Goal: Information Seeking & Learning: Learn about a topic

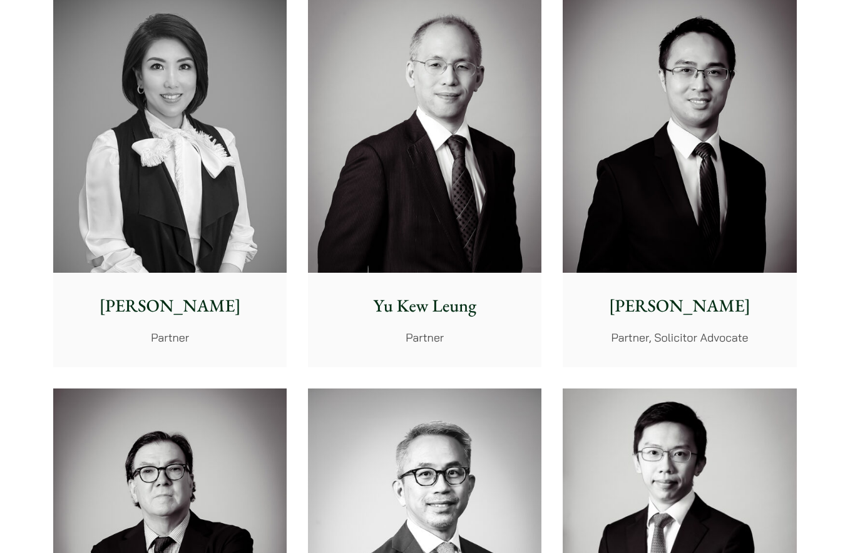
scroll to position [1251, 0]
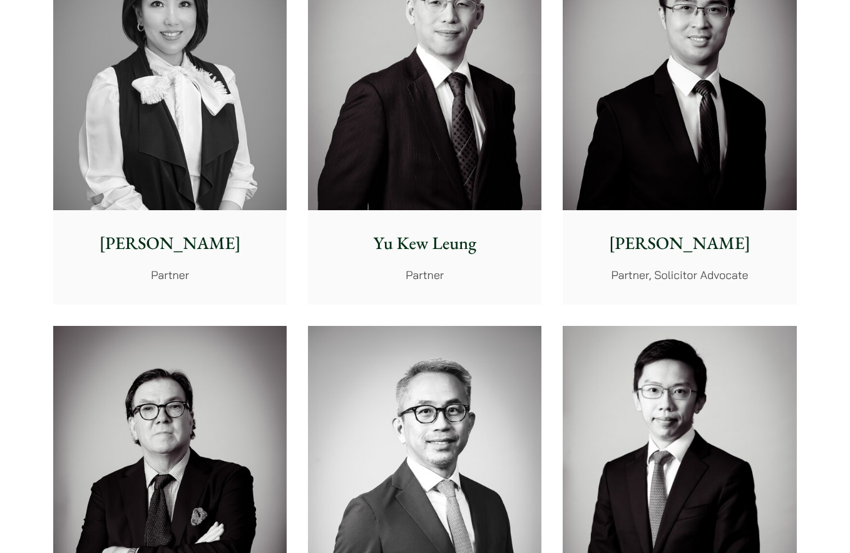
click at [172, 134] on img at bounding box center [169, 64] width 233 height 292
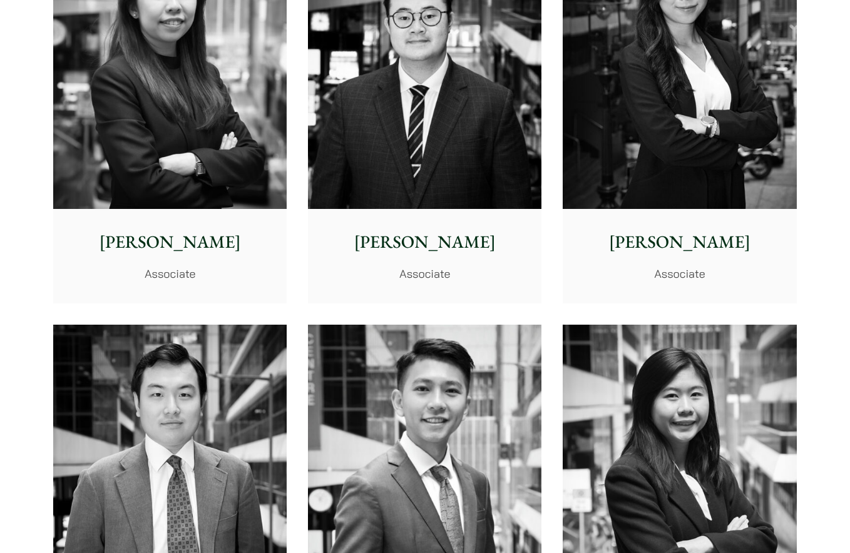
scroll to position [4379, 0]
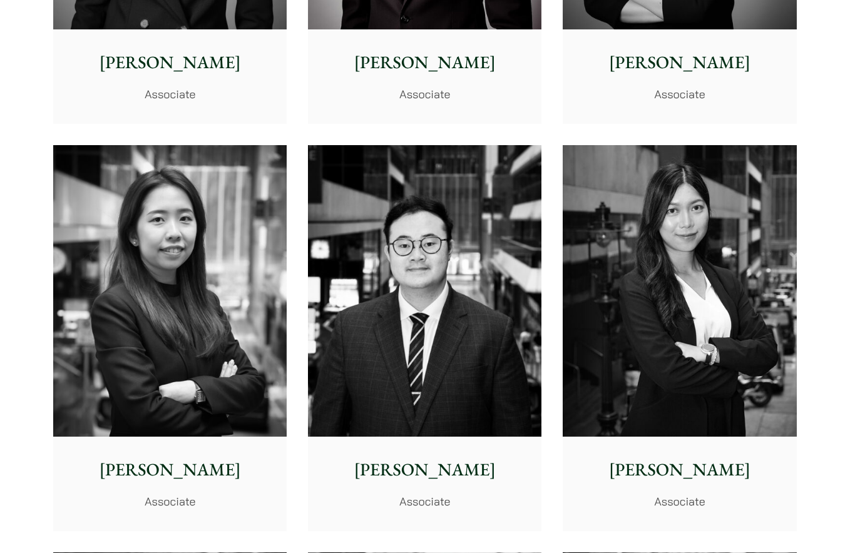
click at [524, 319] on img at bounding box center [424, 291] width 233 height 292
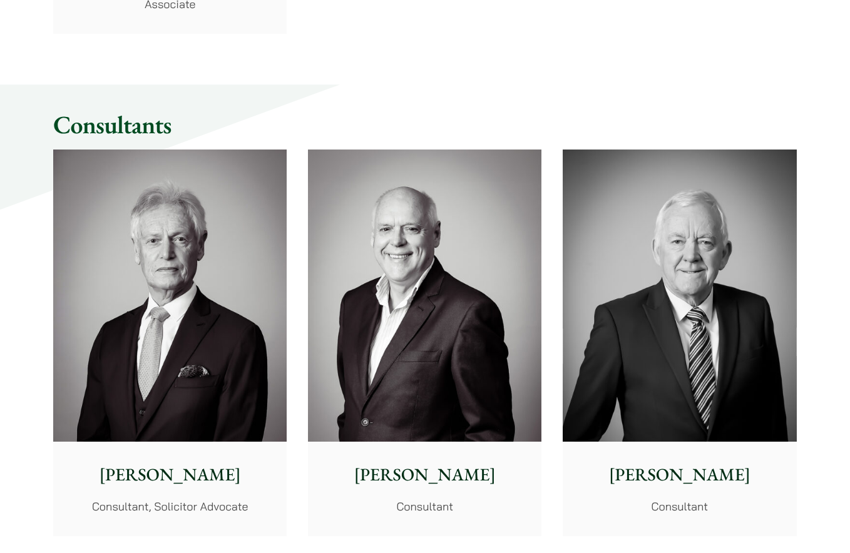
scroll to position [5755, 0]
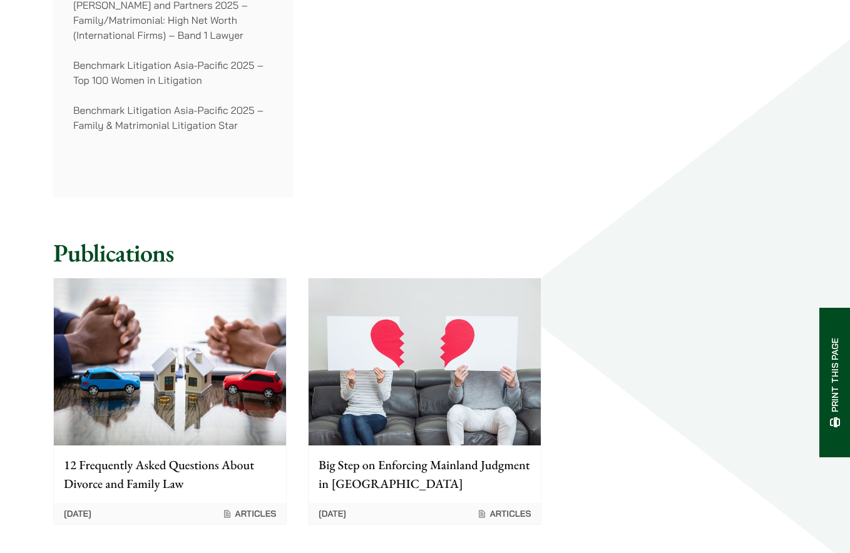
scroll to position [626, 0]
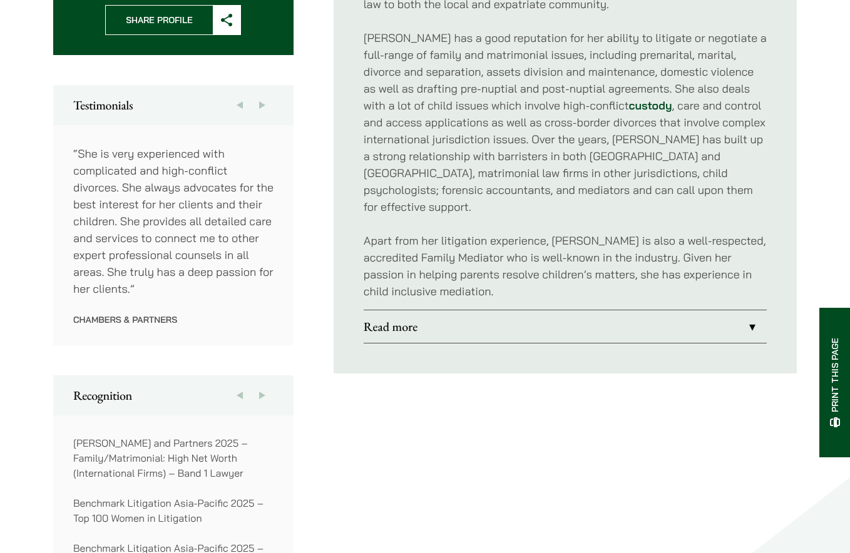
click at [456, 310] on link "Read more" at bounding box center [564, 326] width 403 height 33
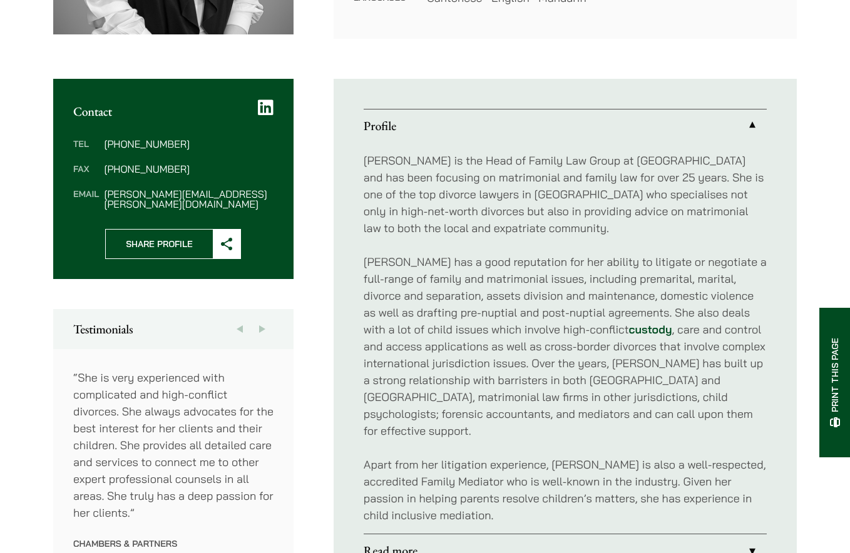
scroll to position [480, 0]
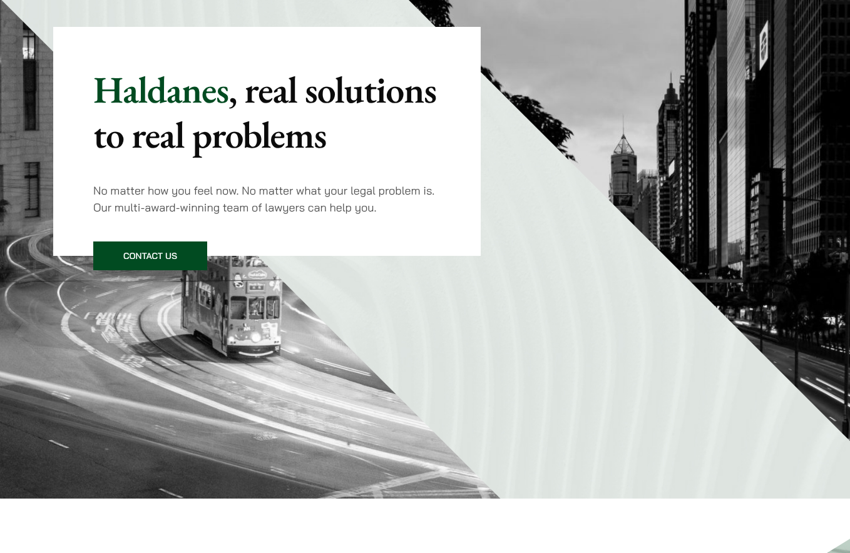
scroll to position [250, 0]
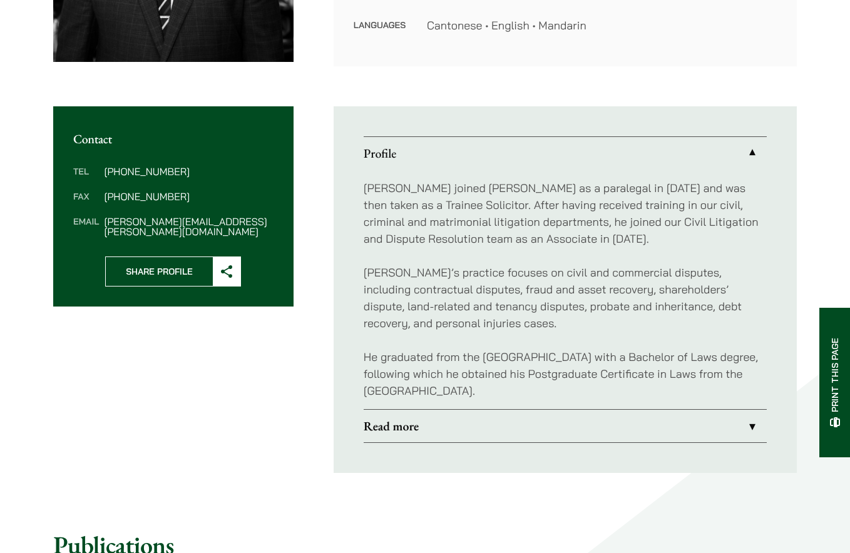
scroll to position [375, 0]
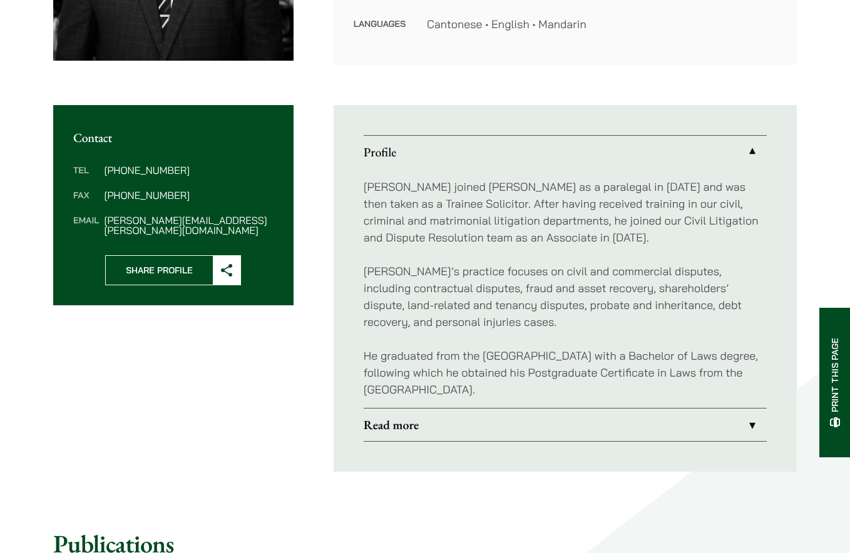
click at [609, 427] on link "Read more" at bounding box center [564, 424] width 403 height 33
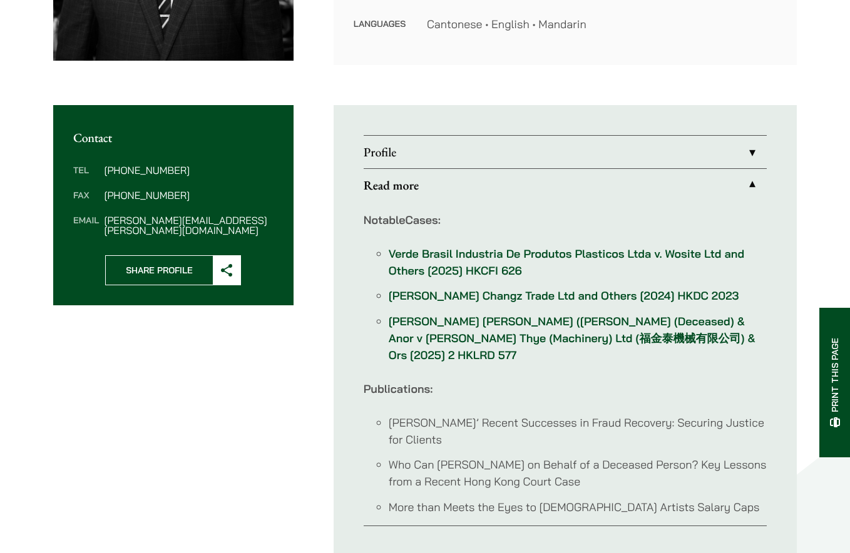
click at [448, 186] on link "Read more" at bounding box center [564, 185] width 403 height 33
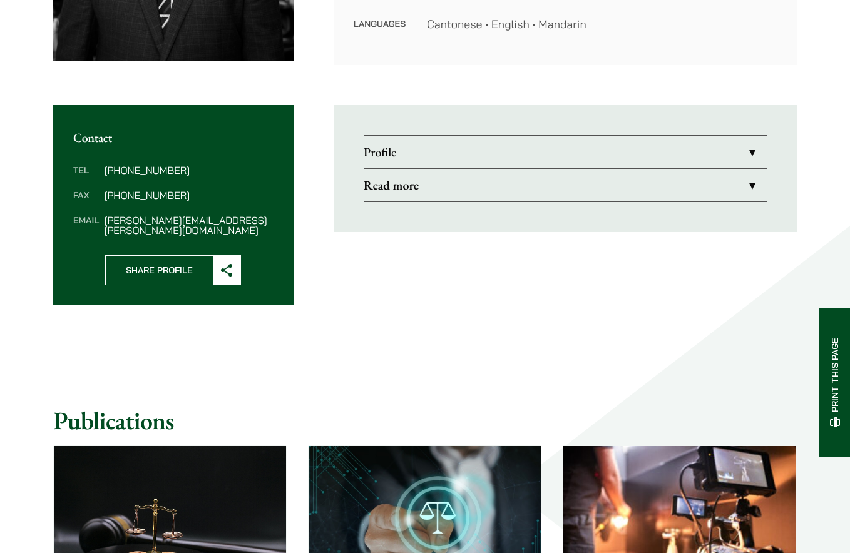
click at [492, 152] on link "Profile" at bounding box center [564, 152] width 403 height 33
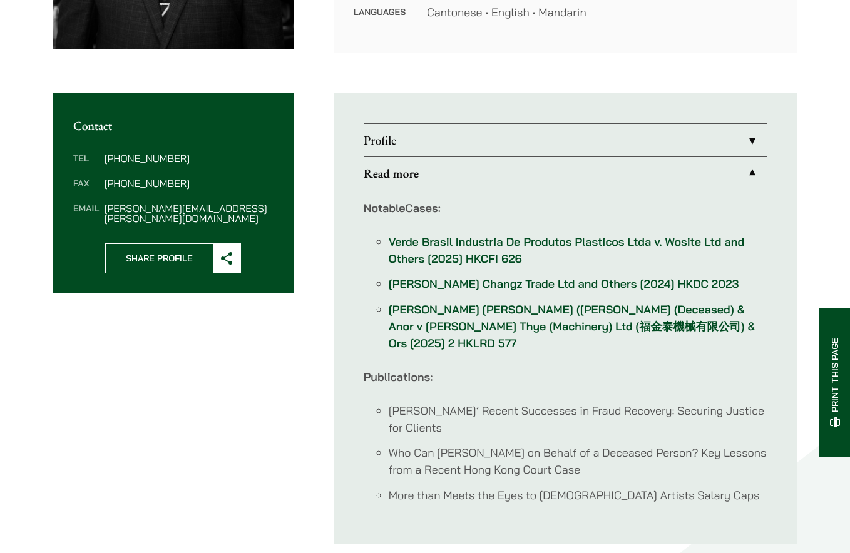
scroll to position [375, 0]
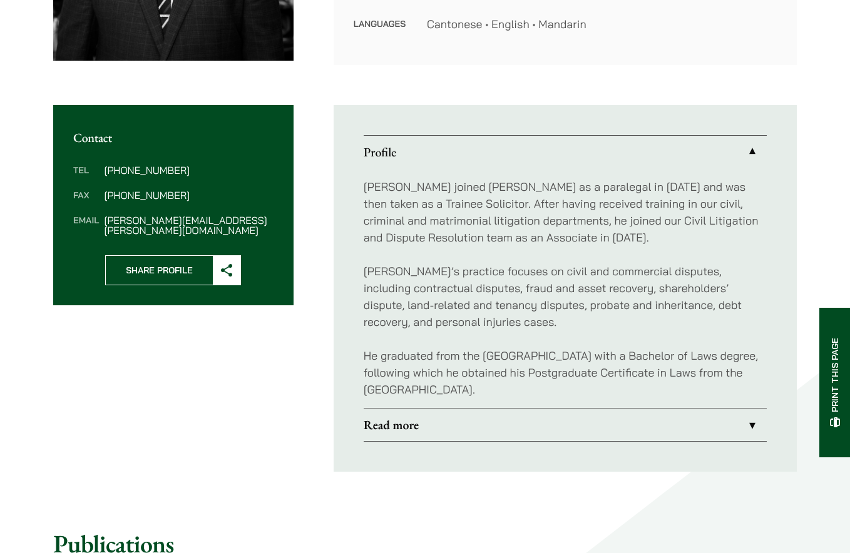
scroll to position [480, 0]
